Goal: Task Accomplishment & Management: Use online tool/utility

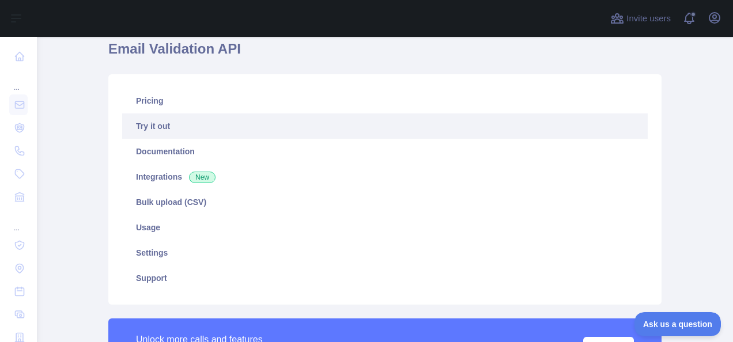
scroll to position [47, 0]
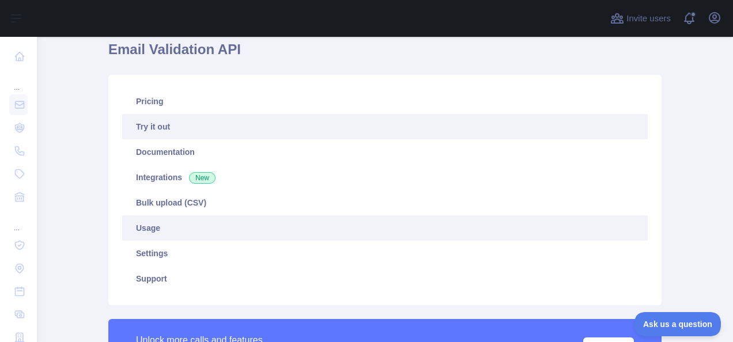
click at [163, 228] on link "Usage" at bounding box center [385, 228] width 526 height 25
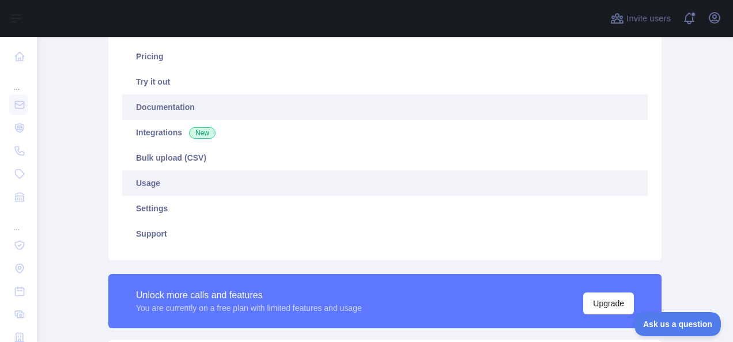
scroll to position [91, 0]
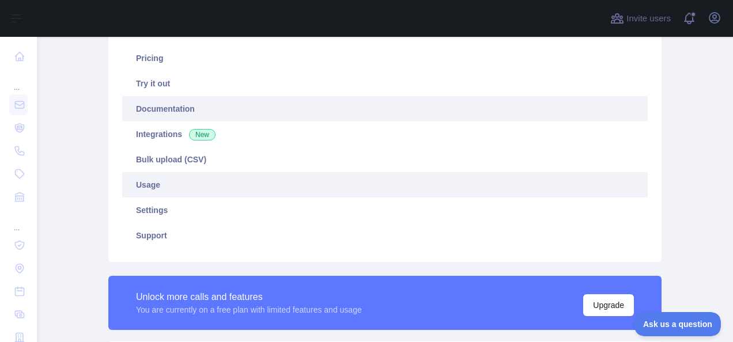
click at [178, 84] on link "Try it out" at bounding box center [385, 83] width 526 height 25
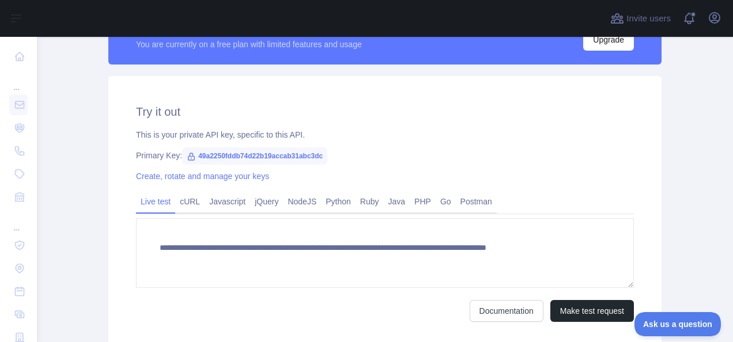
scroll to position [449, 0]
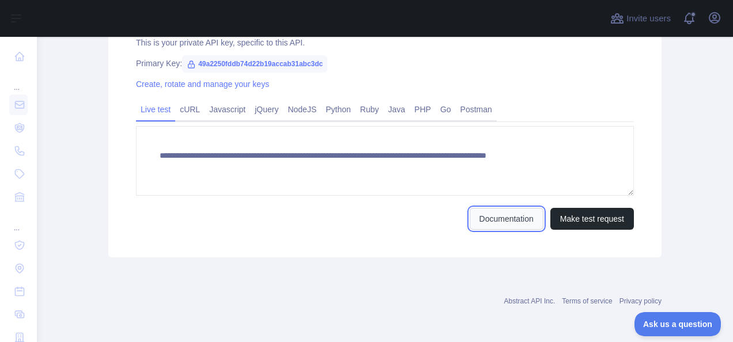
click at [512, 217] on link "Documentation" at bounding box center [507, 219] width 74 height 22
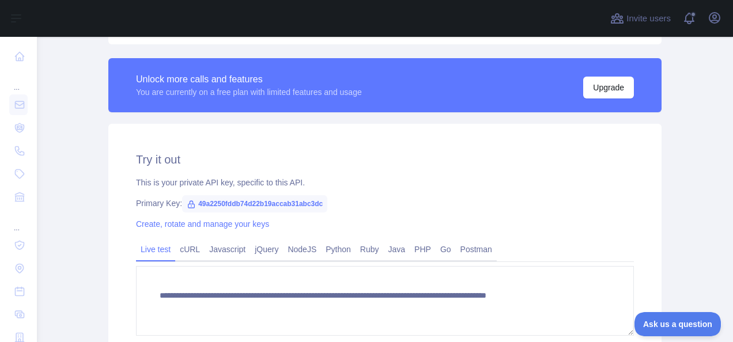
scroll to position [307, 0]
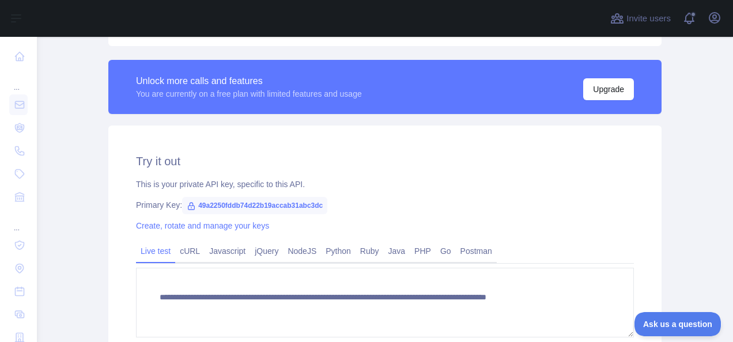
click at [308, 206] on span "49a2250fddb74d22b19accab31abc3dc" at bounding box center [254, 205] width 145 height 17
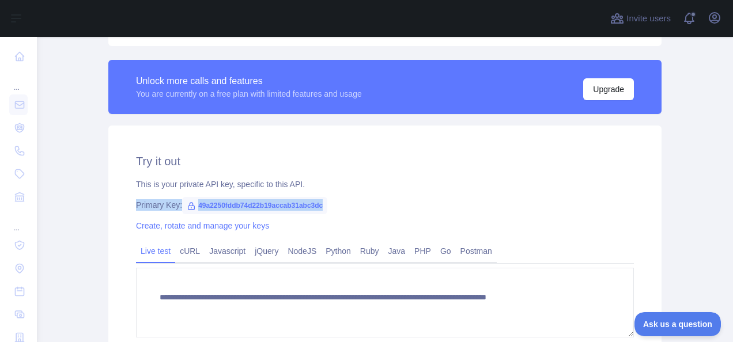
click at [308, 206] on span "49a2250fddb74d22b19accab31abc3dc" at bounding box center [254, 205] width 145 height 17
drag, startPoint x: 308, startPoint y: 206, endPoint x: 343, endPoint y: 207, distance: 35.2
click at [343, 207] on div "Primary Key: 49a2250fddb74d22b19accab31abc3dc" at bounding box center [385, 205] width 498 height 12
click at [230, 201] on span "49a2250fddb74d22b19accab31abc3dc" at bounding box center [254, 205] width 145 height 17
drag, startPoint x: 191, startPoint y: 204, endPoint x: 319, endPoint y: 199, distance: 128.1
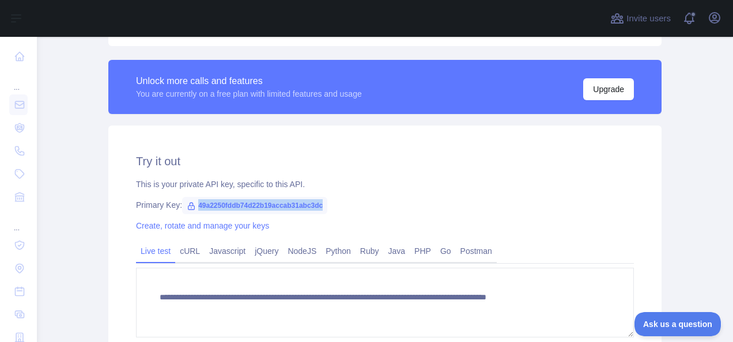
click at [319, 199] on span "49a2250fddb74d22b19accab31abc3dc" at bounding box center [254, 205] width 145 height 17
copy span "49a2250fddb74d22b19accab31abc3dc"
